Goal: Information Seeking & Learning: Learn about a topic

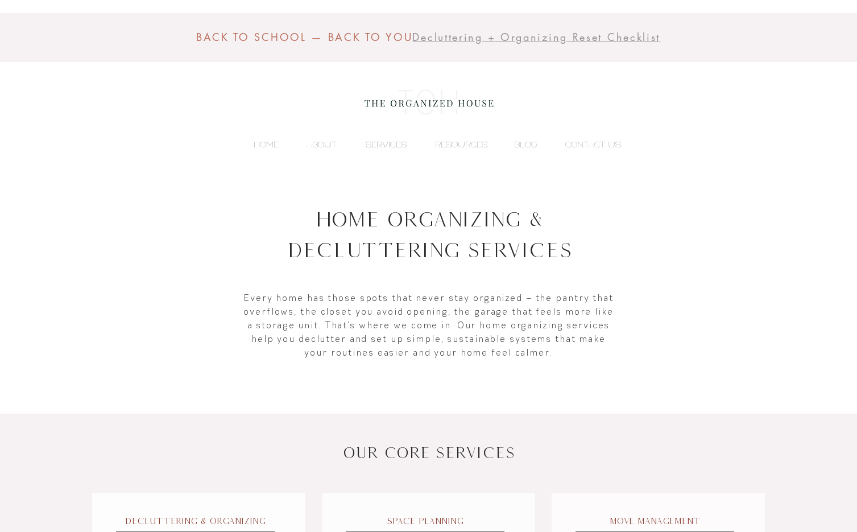
click at [387, 143] on p "SERVICES" at bounding box center [386, 144] width 52 height 17
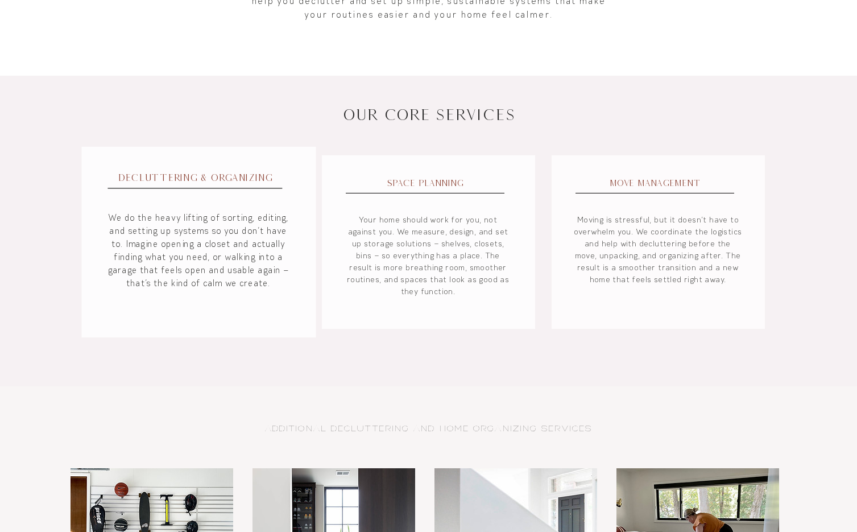
click at [180, 235] on p "We do the heavy lifting of sorting, editing, and setting up systems so you don’…" at bounding box center [199, 250] width 186 height 79
click at [179, 175] on span "Decluttering & Organizing" at bounding box center [195, 177] width 112 height 13
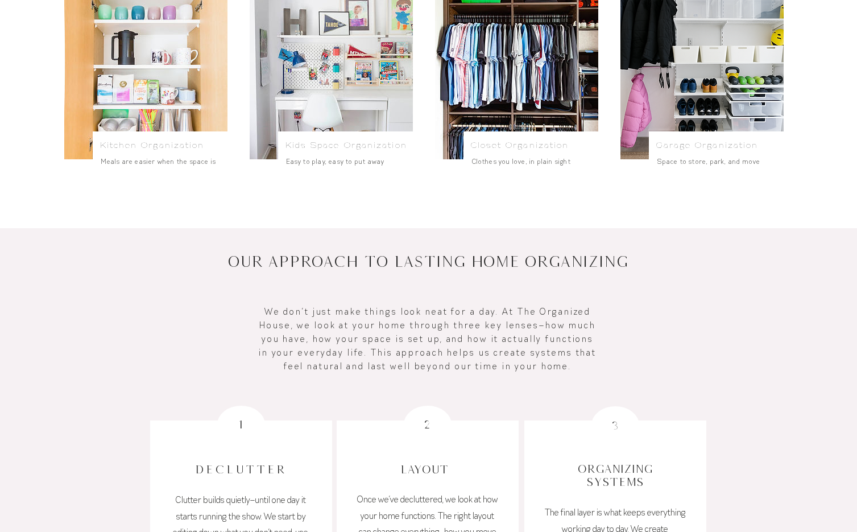
scroll to position [518, 0]
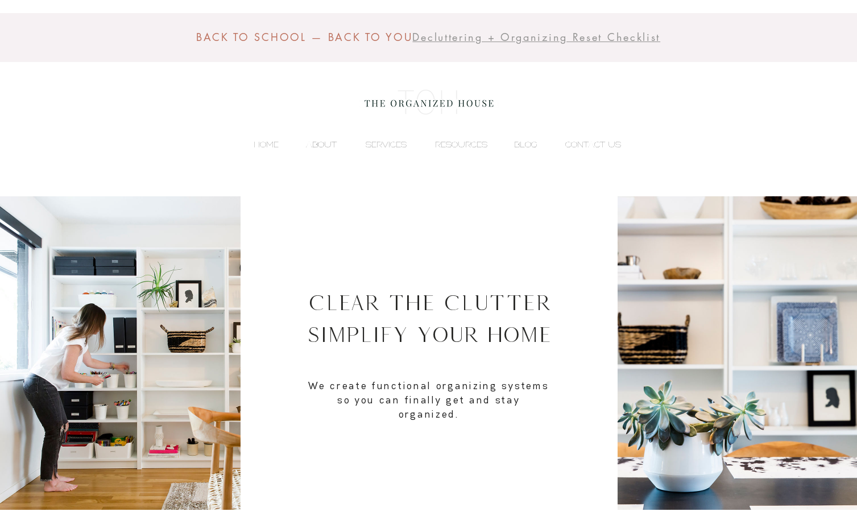
click at [325, 143] on p "ABOUT" at bounding box center [321, 144] width 42 height 17
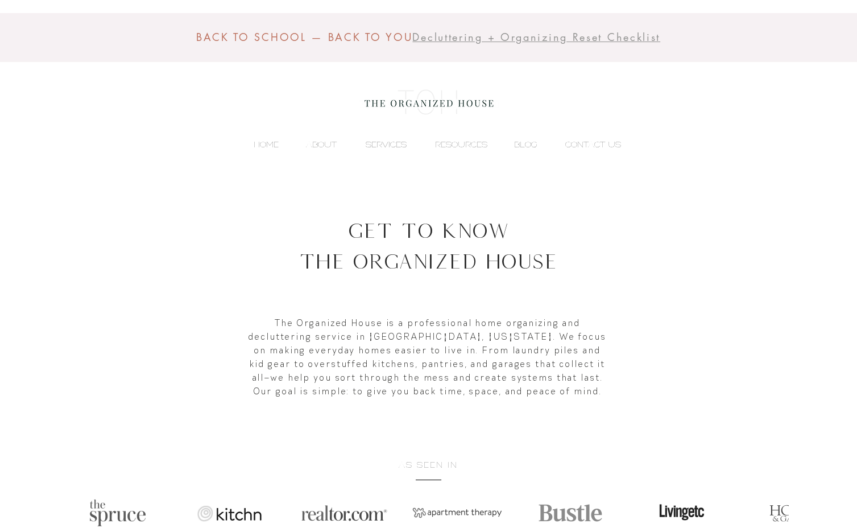
click at [378, 141] on p "SERVICES" at bounding box center [386, 144] width 52 height 17
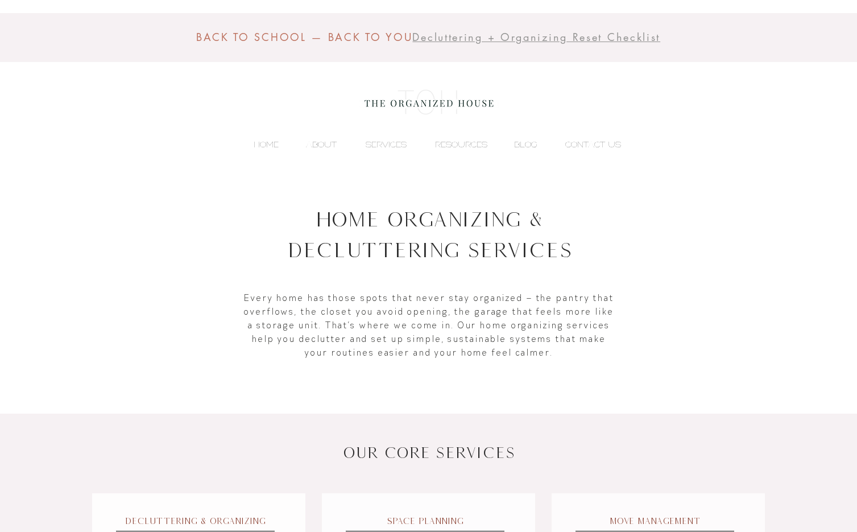
scroll to position [2, 0]
click at [389, 140] on p "SERVICES" at bounding box center [386, 142] width 52 height 17
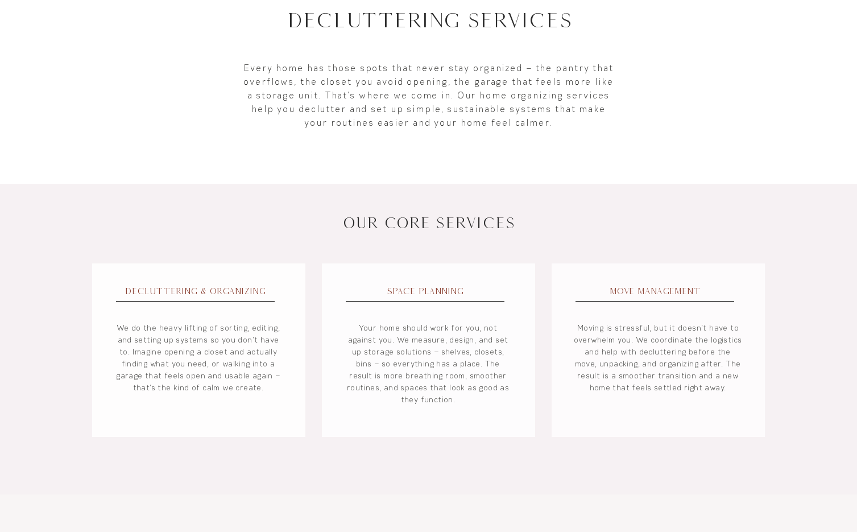
scroll to position [252, 0]
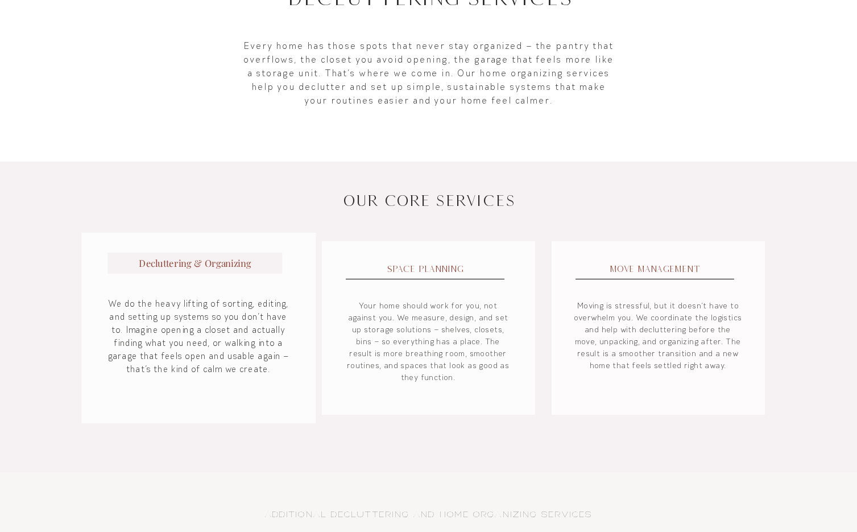
click at [246, 267] on span "Decluttering & Organizing" at bounding box center [195, 263] width 112 height 13
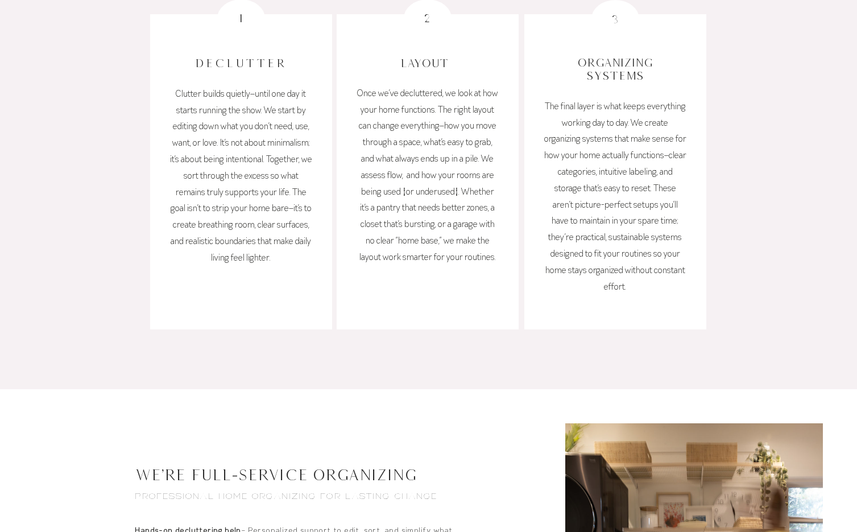
scroll to position [824, 0]
